Goal: Go to known website: Access a specific website the user already knows

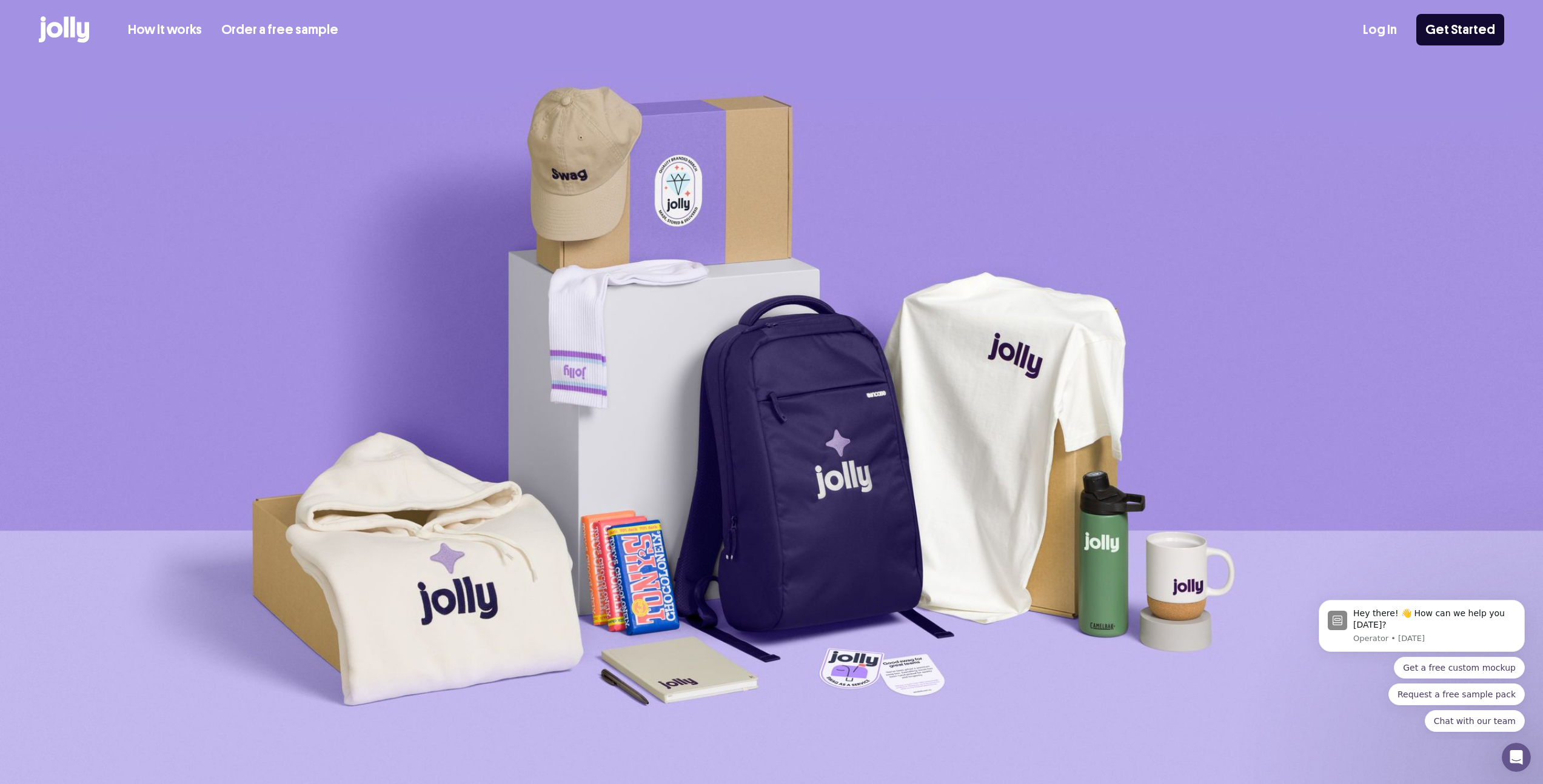
click at [524, 222] on img at bounding box center [772, 426] width 1543 height 730
